Goal: Task Accomplishment & Management: Manage account settings

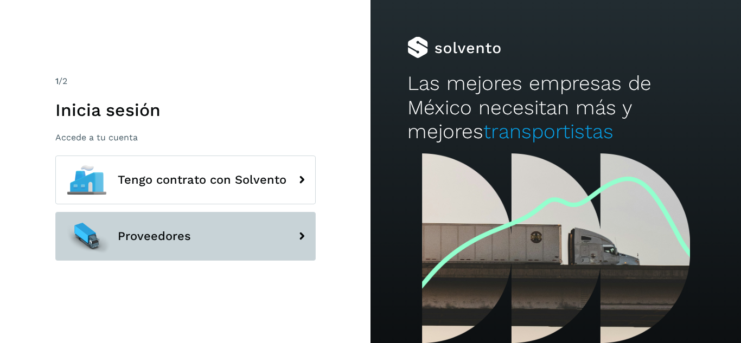
click at [203, 256] on button "Proveedores" at bounding box center [185, 236] width 260 height 49
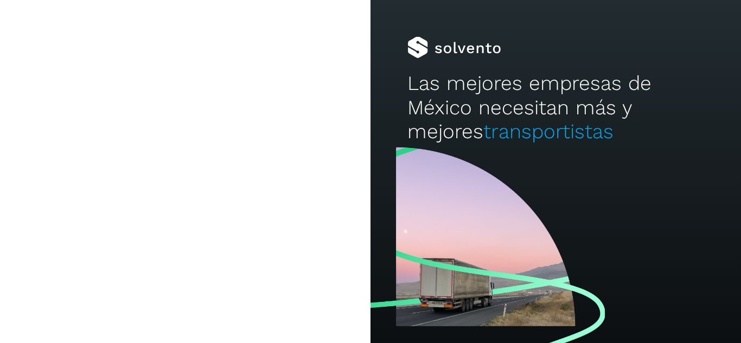
type input "**********"
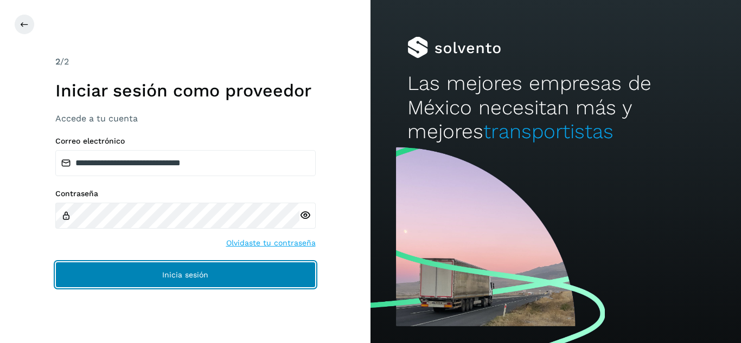
click at [203, 268] on button "Inicia sesión" at bounding box center [185, 275] width 260 height 26
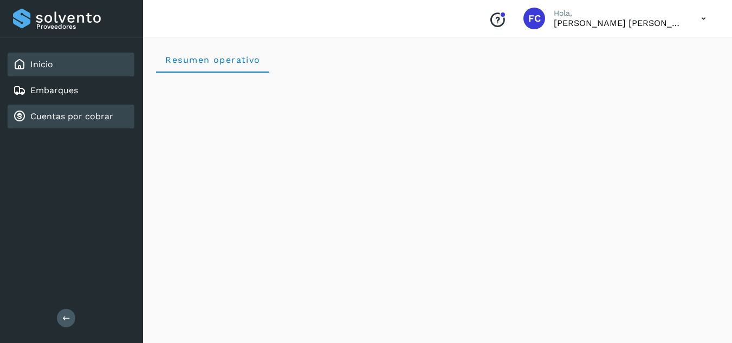
click at [86, 118] on link "Cuentas por cobrar" at bounding box center [71, 116] width 83 height 10
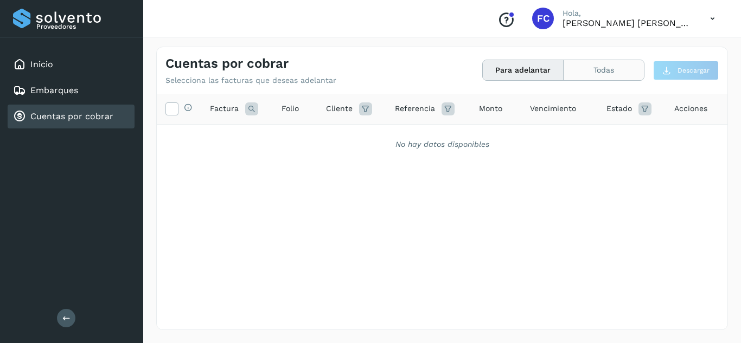
click at [610, 66] on button "Todas" at bounding box center [603, 70] width 80 height 20
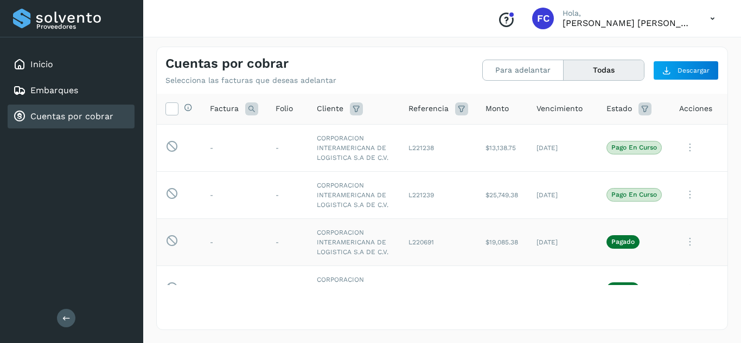
click at [684, 253] on icon at bounding box center [690, 242] width 22 height 22
click at [715, 139] on div at bounding box center [370, 171] width 741 height 343
